Goal: Entertainment & Leisure: Consume media (video, audio)

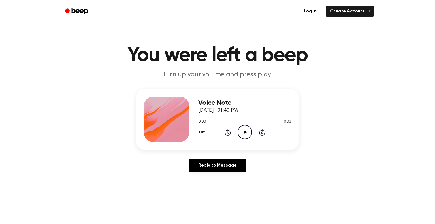
click at [249, 136] on icon "Play Audio" at bounding box center [245, 132] width 14 height 14
drag, startPoint x: 285, startPoint y: 118, endPoint x: 162, endPoint y: 136, distance: 124.8
click at [162, 136] on div "Voice Note September 5, 2025 · 01:40 PM 0:03 0:03 Your browser does not support…" at bounding box center [217, 119] width 163 height 61
click at [246, 133] on icon at bounding box center [245, 132] width 3 height 4
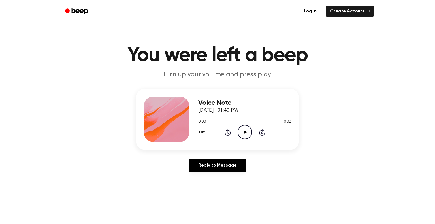
click at [248, 138] on icon "Play Audio" at bounding box center [245, 132] width 14 height 14
click at [241, 135] on icon "Play Audio" at bounding box center [245, 132] width 14 height 14
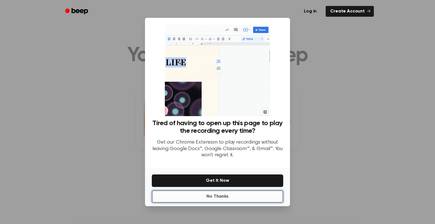
click at [224, 195] on button "No Thanks" at bounding box center [218, 196] width 132 height 12
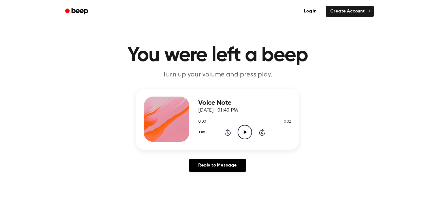
click at [245, 134] on icon "Play Audio" at bounding box center [245, 132] width 14 height 14
click at [245, 137] on icon "Play Audio" at bounding box center [245, 132] width 14 height 14
click at [249, 133] on icon "Play Audio" at bounding box center [245, 132] width 14 height 14
click at [243, 133] on icon "Play Audio" at bounding box center [245, 132] width 14 height 14
click at [248, 134] on icon "Play Audio" at bounding box center [245, 132] width 14 height 14
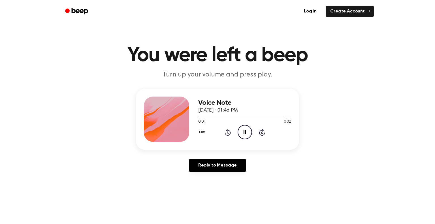
click at [248, 134] on icon "Pause Audio" at bounding box center [245, 132] width 14 height 14
click at [242, 137] on icon "Play Audio" at bounding box center [245, 132] width 14 height 14
click at [242, 137] on icon "Pause Audio" at bounding box center [245, 132] width 14 height 14
click at [236, 134] on div "1.0x Rewind 5 seconds Play Audio Skip 5 seconds" at bounding box center [244, 132] width 93 height 14
click at [243, 134] on icon "Play Audio" at bounding box center [245, 132] width 14 height 14
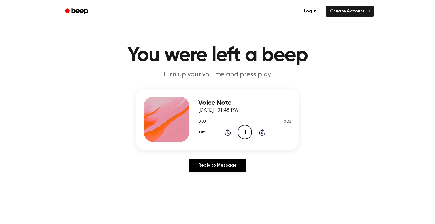
click at [243, 134] on icon "Pause Audio" at bounding box center [245, 132] width 14 height 14
click at [243, 134] on icon "Play Audio" at bounding box center [245, 132] width 14 height 14
click at [243, 134] on icon "Pause Audio" at bounding box center [245, 132] width 14 height 14
click at [243, 132] on icon "Play Audio" at bounding box center [245, 132] width 14 height 14
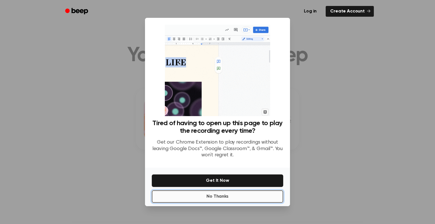
click at [250, 194] on button "No Thanks" at bounding box center [218, 196] width 132 height 12
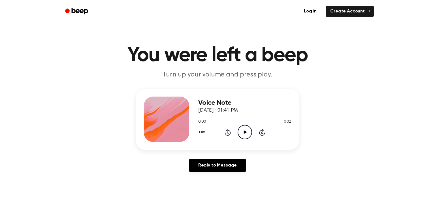
click at [243, 126] on circle at bounding box center [245, 132] width 14 height 14
click at [243, 134] on icon "Play Audio" at bounding box center [245, 132] width 14 height 14
click at [244, 134] on icon "Pause Audio" at bounding box center [245, 132] width 14 height 14
click at [245, 136] on icon "Play Audio" at bounding box center [245, 132] width 14 height 14
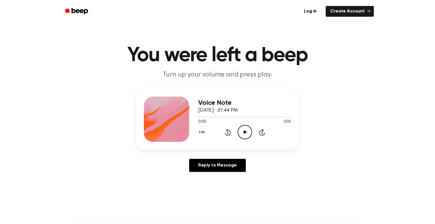
click at [243, 137] on icon "Play Audio" at bounding box center [245, 132] width 14 height 14
